Goal: Check status: Check status

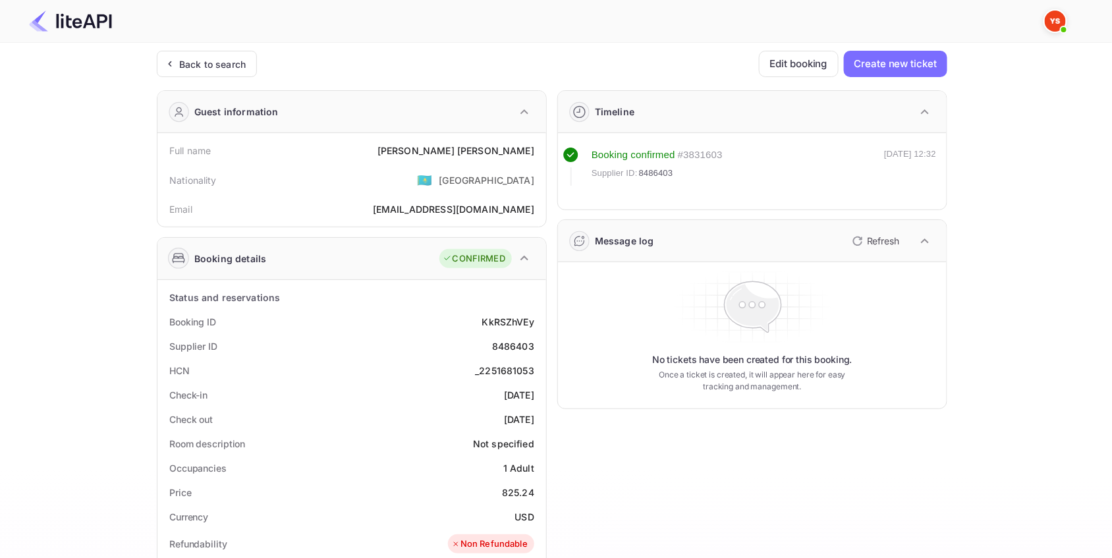
click at [250, 67] on div "Back to search" at bounding box center [207, 64] width 100 height 26
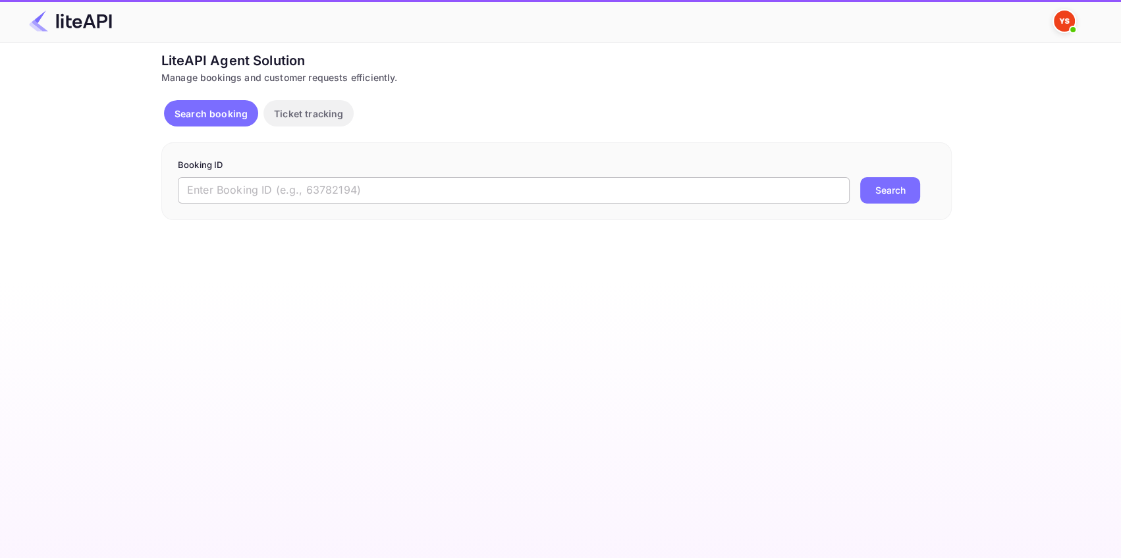
click at [351, 194] on input "text" at bounding box center [514, 190] width 672 height 26
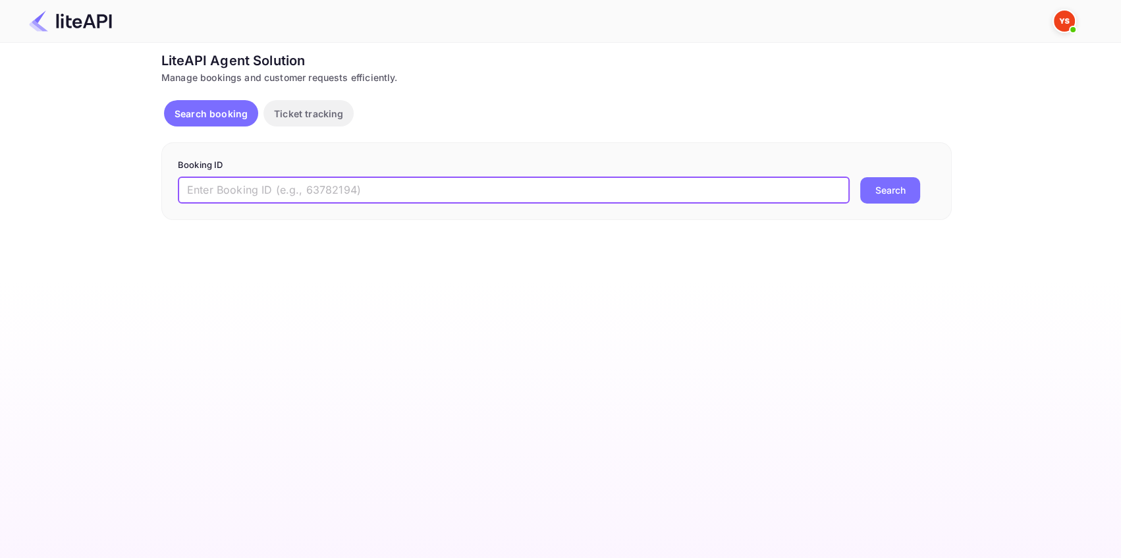
paste input "8042866"
type input "8042866"
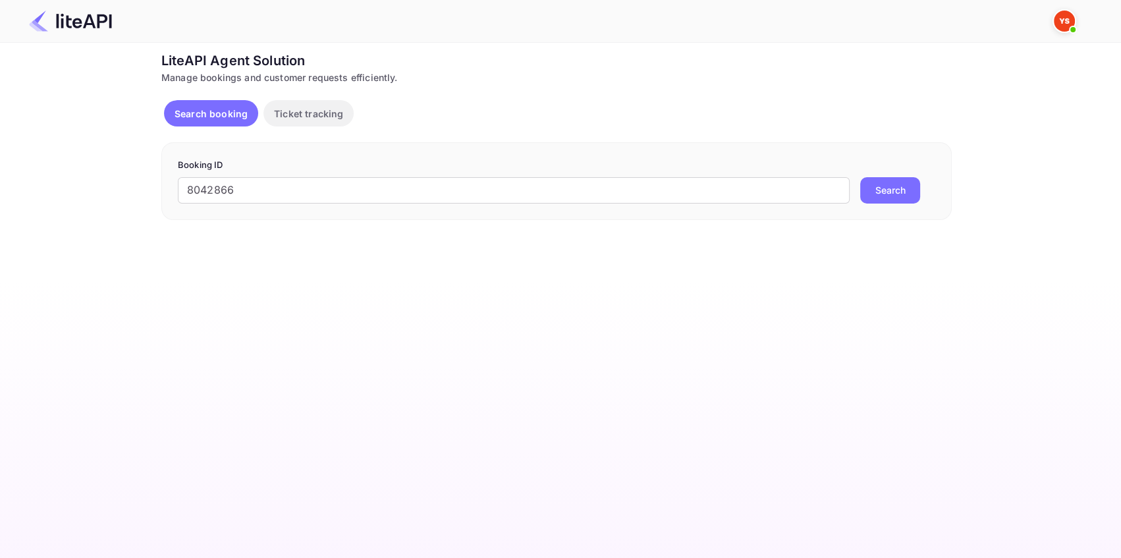
click at [891, 190] on button "Search" at bounding box center [891, 190] width 60 height 26
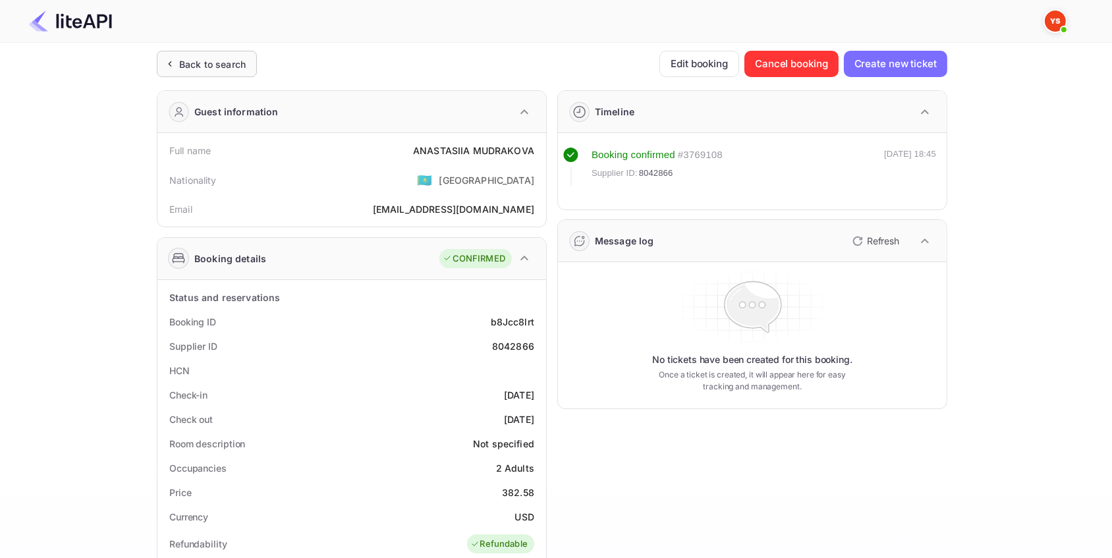
click at [248, 64] on div "Back to search" at bounding box center [207, 64] width 100 height 26
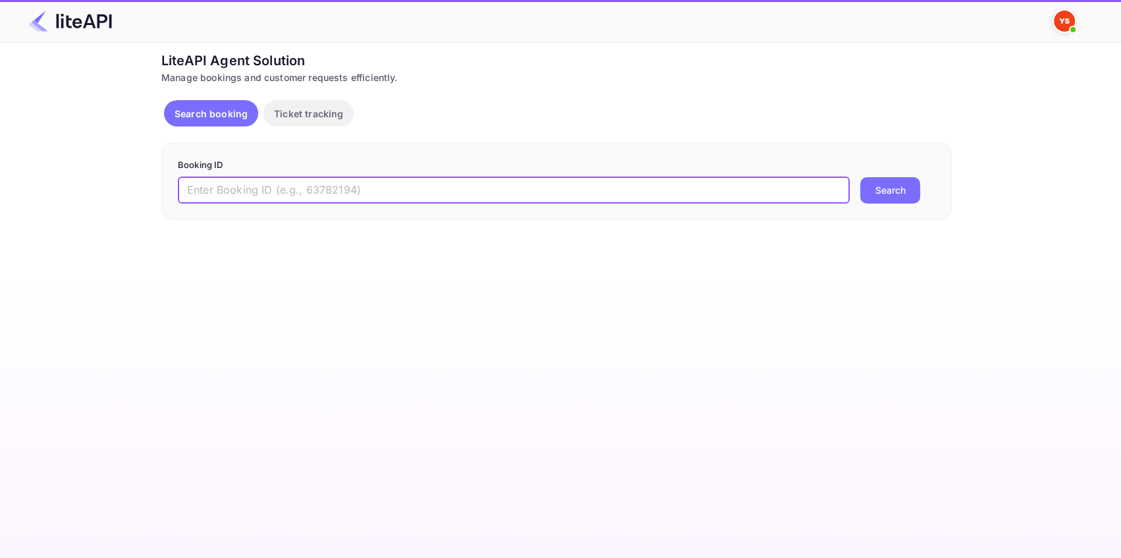
click at [261, 194] on input "text" at bounding box center [514, 190] width 672 height 26
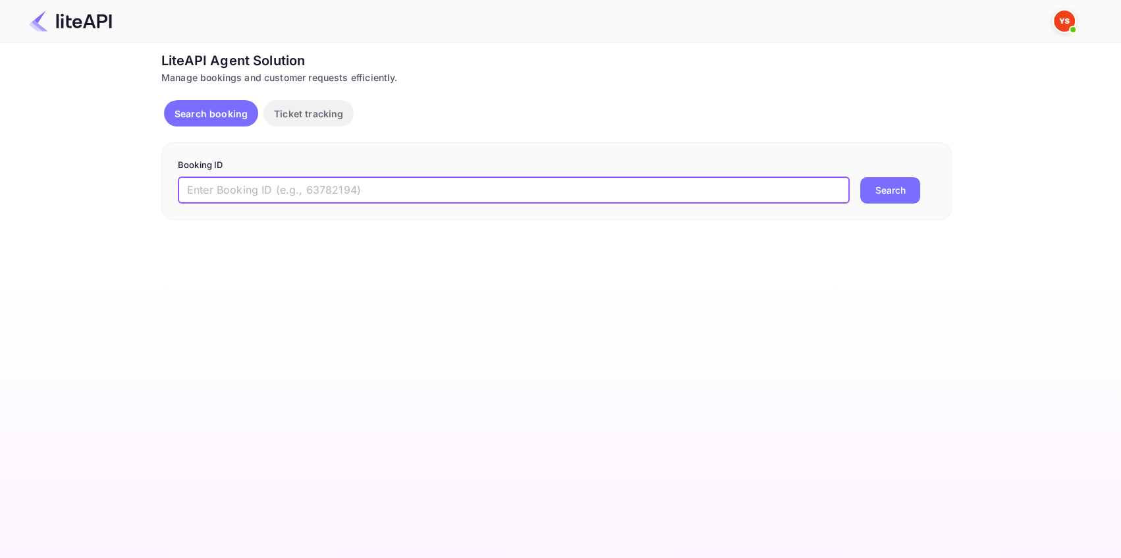
paste input "8765661"
type input "8765661"
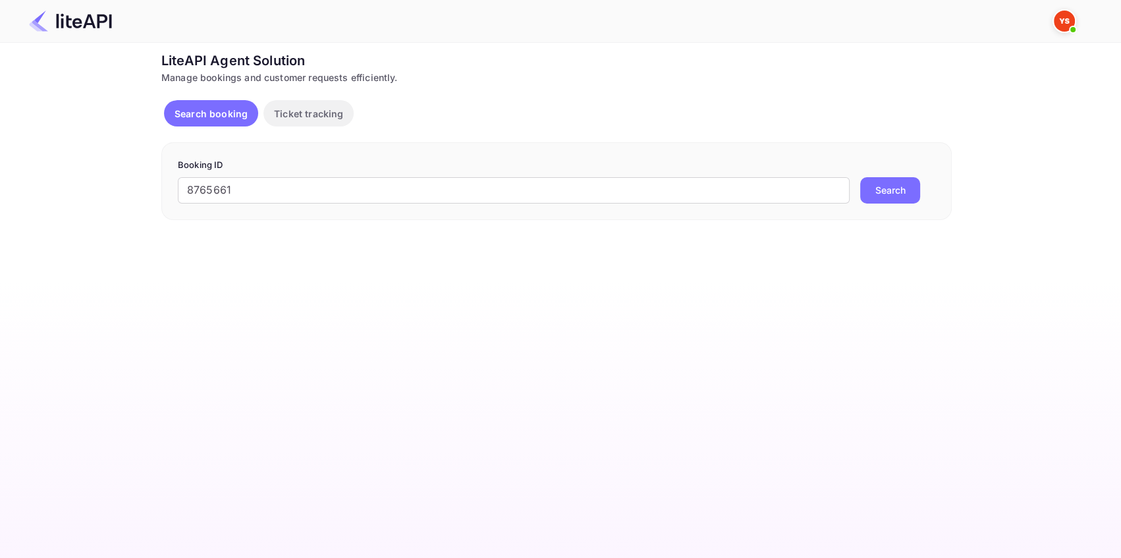
click at [883, 191] on button "Search" at bounding box center [891, 190] width 60 height 26
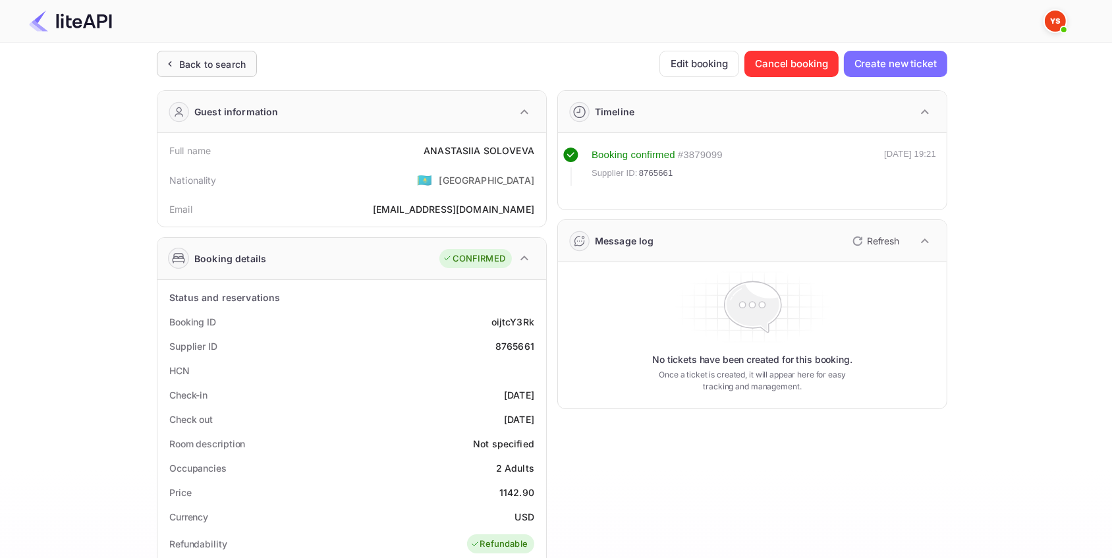
click at [244, 61] on div "Back to search" at bounding box center [212, 64] width 67 height 14
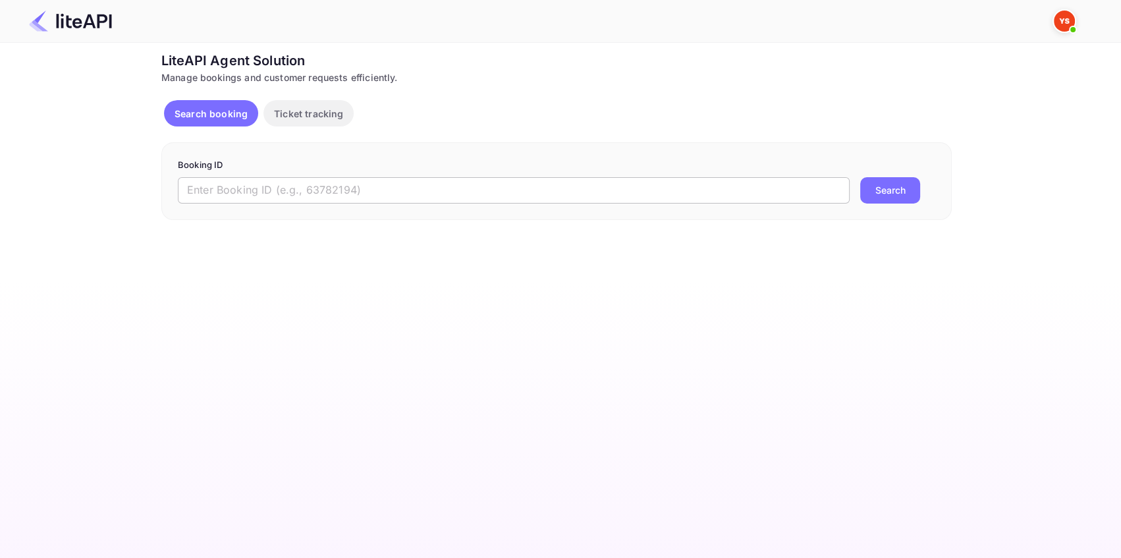
click at [283, 190] on input "text" at bounding box center [514, 190] width 672 height 26
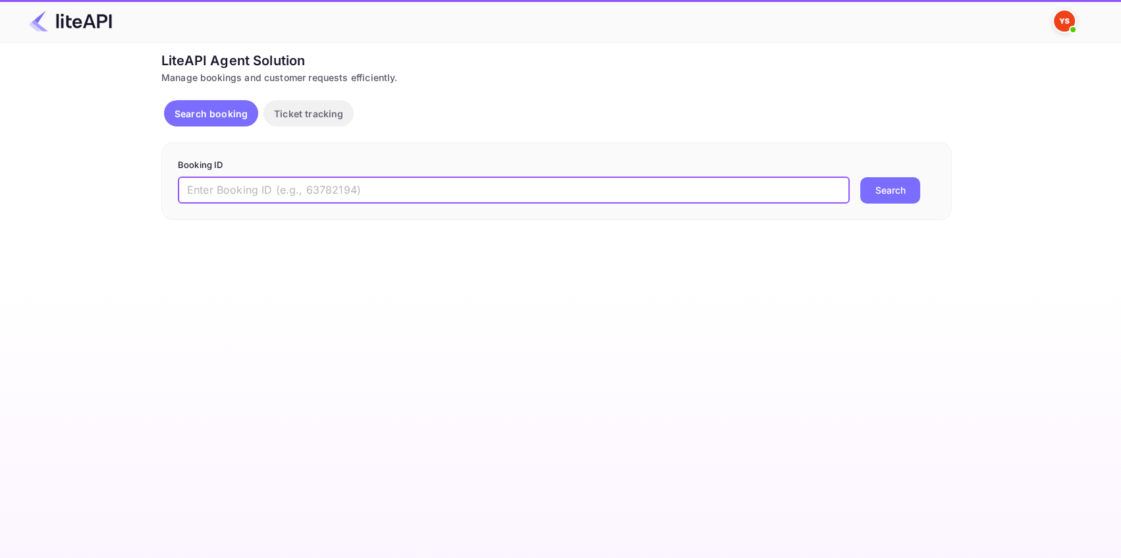
paste input "8875296"
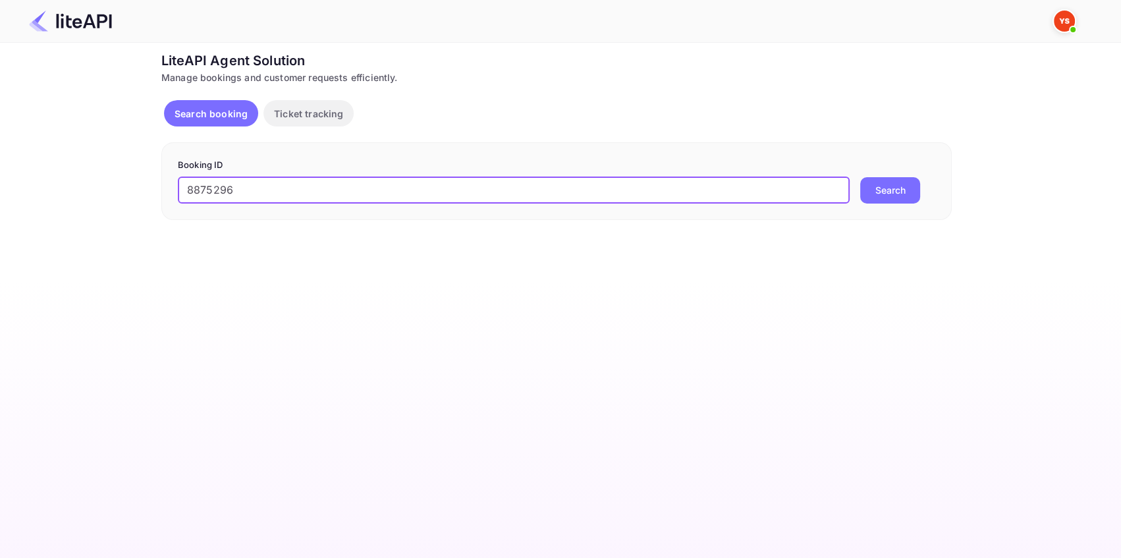
type input "8875296"
click at [893, 194] on button "Search" at bounding box center [891, 190] width 60 height 26
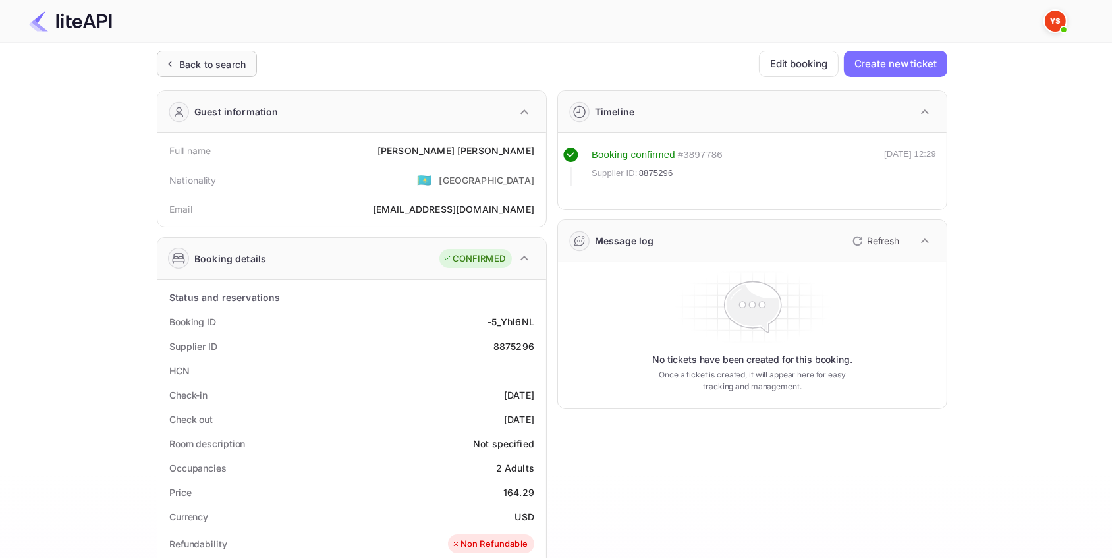
click at [183, 69] on div "Back to search" at bounding box center [212, 64] width 67 height 14
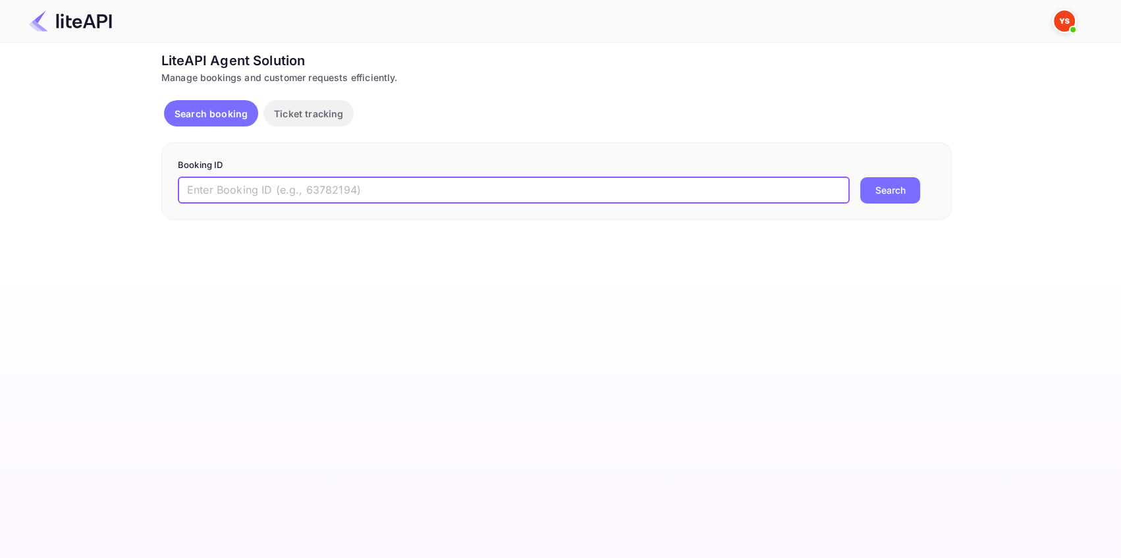
drag, startPoint x: 197, startPoint y: 188, endPoint x: 211, endPoint y: 186, distance: 14.0
click at [198, 186] on input "text" at bounding box center [514, 190] width 672 height 26
paste input "8569958"
type input "8569958"
click at [888, 193] on button "Search" at bounding box center [891, 190] width 60 height 26
